Goal: Task Accomplishment & Management: Complete application form

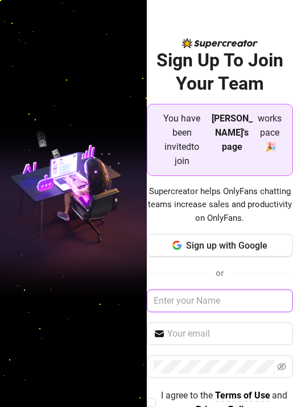
click at [184, 290] on input "text" at bounding box center [220, 301] width 147 height 23
click at [173, 290] on input "febb" at bounding box center [220, 301] width 147 height 23
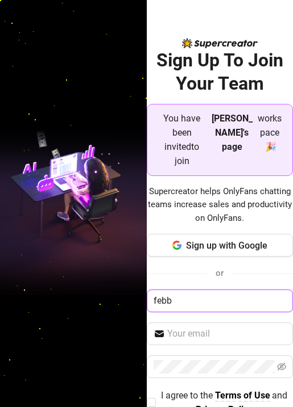
paste input "[DOMAIN_NAME][EMAIL_ADDRESS][DOMAIN_NAME]"
type input "[DOMAIN_NAME][EMAIL_ADDRESS][DOMAIN_NAME]"
click at [207, 290] on input "[DOMAIN_NAME][EMAIL_ADDRESS][DOMAIN_NAME]" at bounding box center [220, 301] width 147 height 23
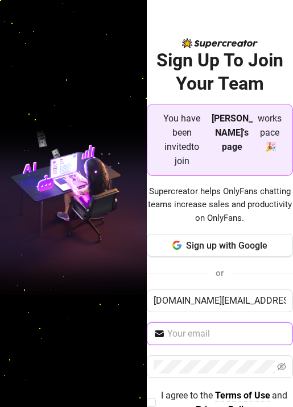
click at [203, 327] on input "text" at bounding box center [226, 334] width 119 height 14
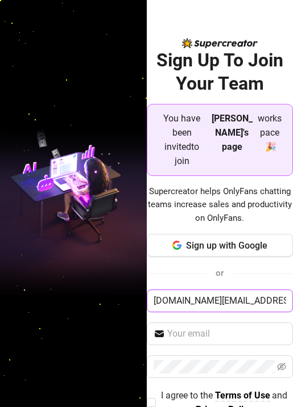
click at [152, 290] on input "[DOMAIN_NAME][EMAIL_ADDRESS][DOMAIN_NAME]" at bounding box center [220, 301] width 147 height 23
click at [161, 290] on input "[DOMAIN_NAME][EMAIL_ADDRESS][DOMAIN_NAME]" at bounding box center [220, 301] width 147 height 23
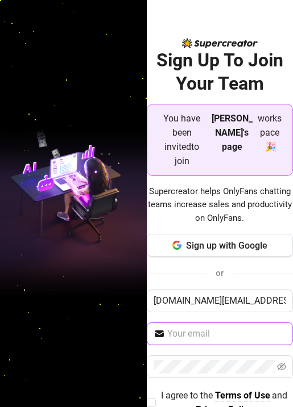
click at [204, 327] on input "text" at bounding box center [226, 334] width 119 height 14
paste input "[DOMAIN_NAME][EMAIL_ADDRESS][DOMAIN_NAME]"
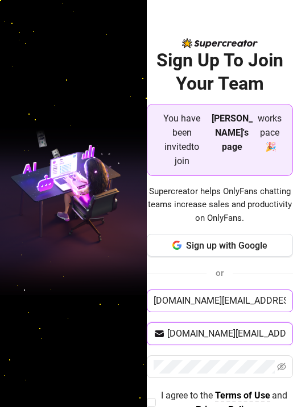
type input "[DOMAIN_NAME][EMAIL_ADDRESS][DOMAIN_NAME]"
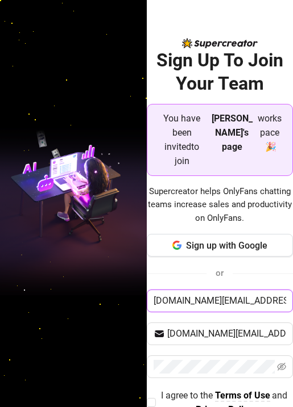
click at [181, 290] on input "[DOMAIN_NAME][EMAIL_ADDRESS][DOMAIN_NAME]" at bounding box center [220, 301] width 147 height 23
type input "Febbie"
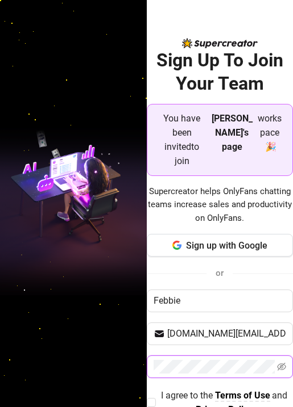
scroll to position [38, 0]
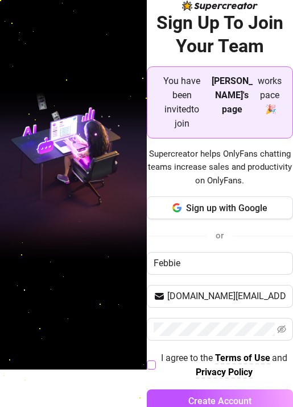
click at [155, 361] on span at bounding box center [151, 365] width 9 height 9
click at [155, 361] on input "I agree to the Terms of Use and Privacy Policy" at bounding box center [151, 365] width 8 height 8
checkbox input "true"
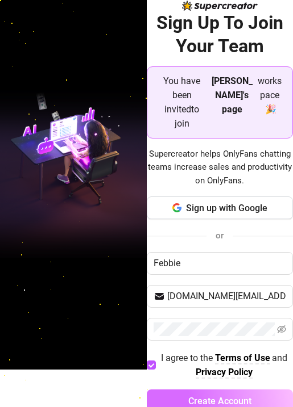
click at [205, 396] on span "Create Account" at bounding box center [219, 401] width 63 height 11
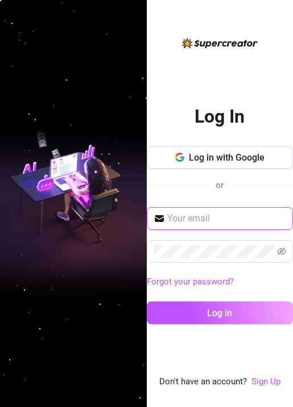
click at [206, 223] on input "text" at bounding box center [226, 219] width 119 height 14
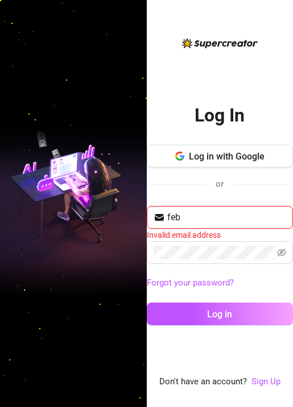
type input "[DOMAIN_NAME][EMAIL_ADDRESS][DOMAIN_NAME]"
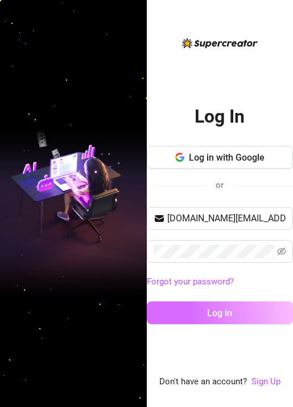
click at [233, 318] on button "Log in" at bounding box center [220, 313] width 147 height 23
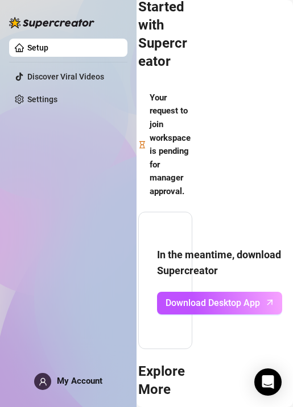
scroll to position [97, 49]
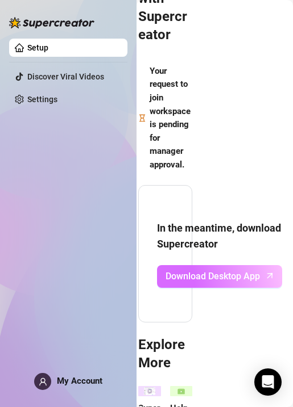
click at [211, 274] on span "Download Desktop App" at bounding box center [212, 276] width 94 height 14
